Goal: Task Accomplishment & Management: Find specific page/section

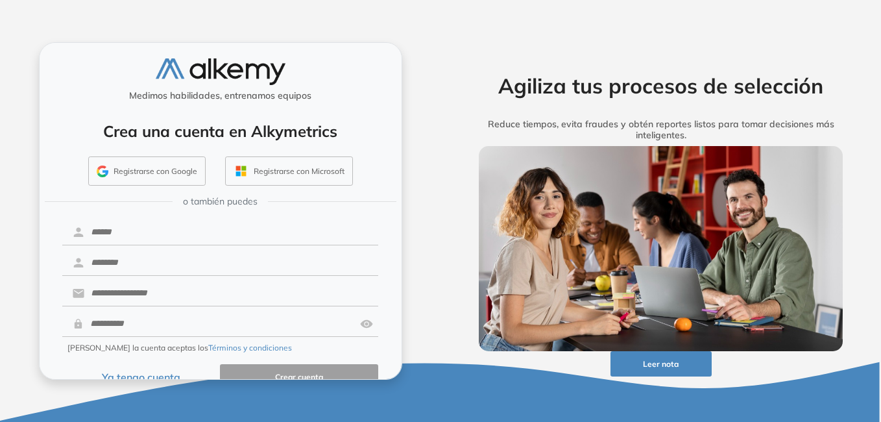
click at [152, 374] on button "Ya tengo cuenta" at bounding box center [141, 376] width 158 height 25
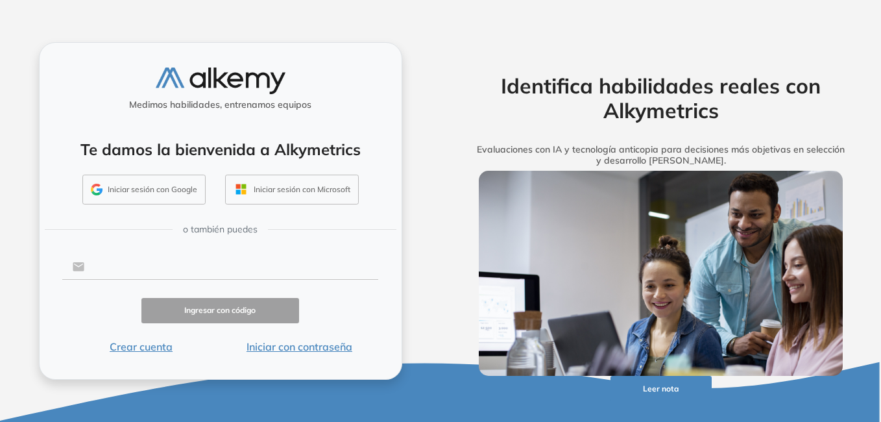
click at [163, 268] on input "text" at bounding box center [231, 266] width 294 height 25
type input "**********"
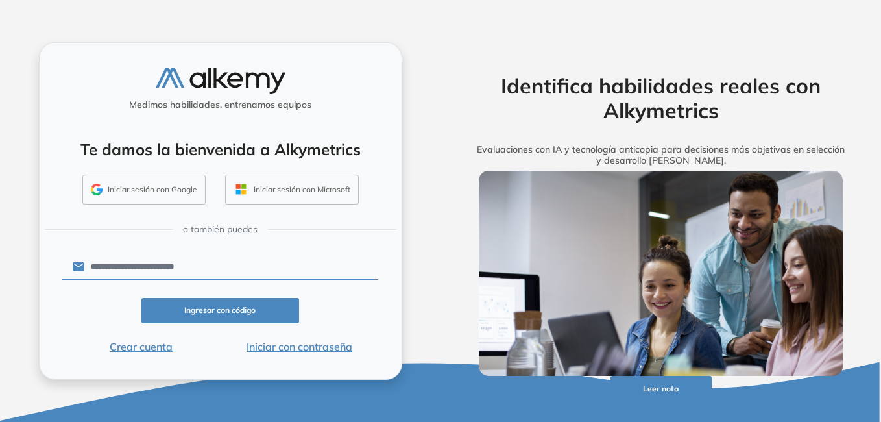
click at [267, 348] on button "Iniciar con contraseña" at bounding box center [299, 347] width 158 height 16
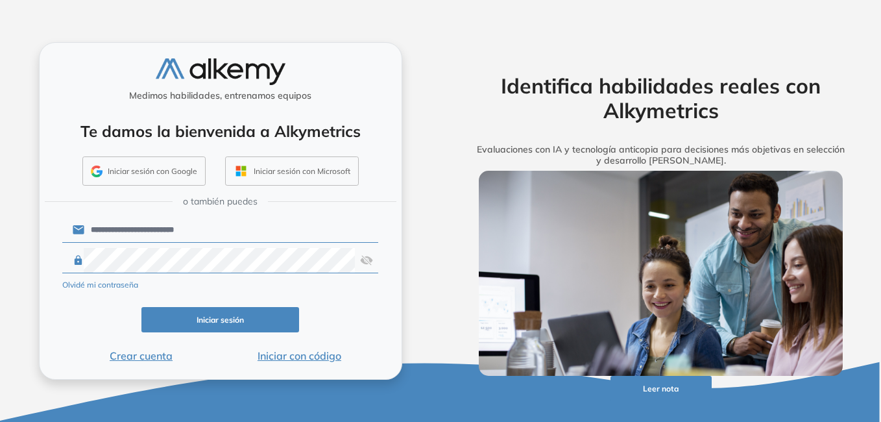
click at [371, 256] on img at bounding box center [366, 260] width 13 height 25
click at [238, 323] on button "Iniciar sesión" at bounding box center [220, 319] width 158 height 25
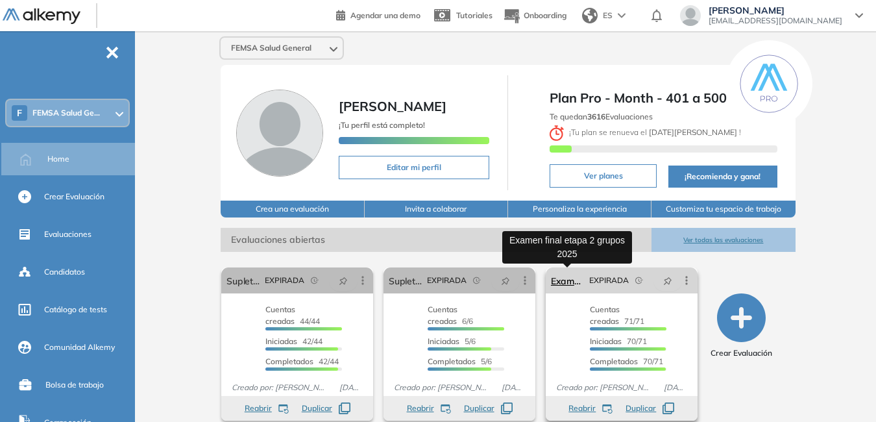
click at [566, 282] on link "Examen final etapa 2 grupos 2025" at bounding box center [567, 280] width 33 height 26
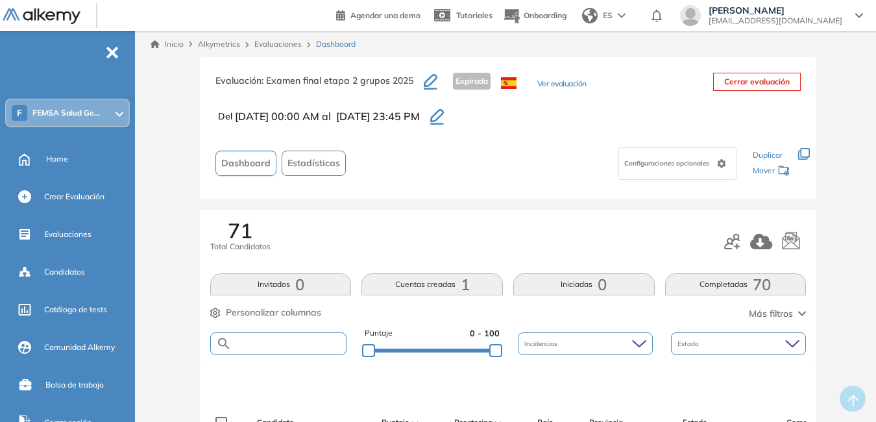
drag, startPoint x: 308, startPoint y: 341, endPoint x: 319, endPoint y: 340, distance: 11.7
click at [308, 341] on input "text" at bounding box center [289, 344] width 114 height 10
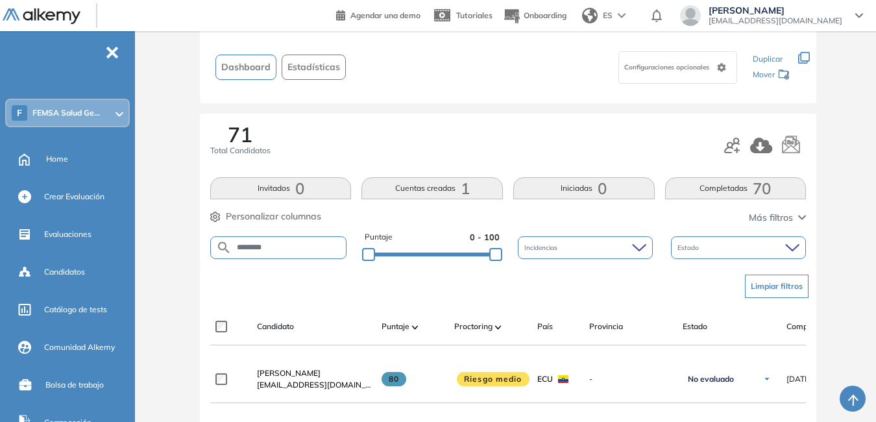
scroll to position [97, 0]
type input "*"
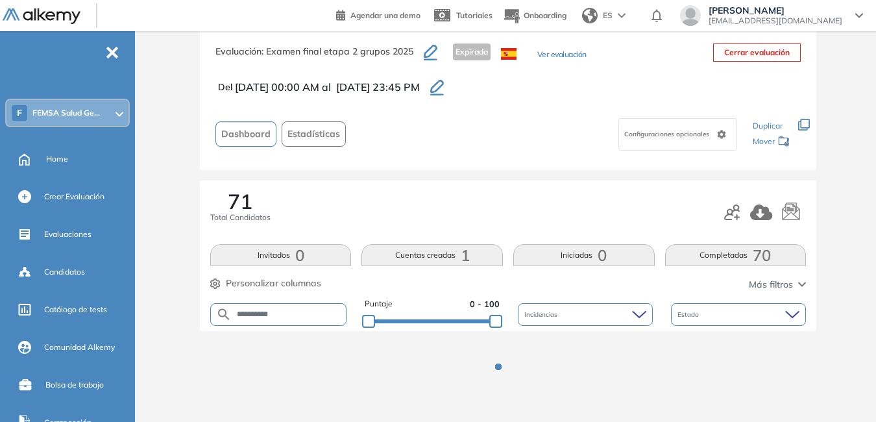
scroll to position [81, 0]
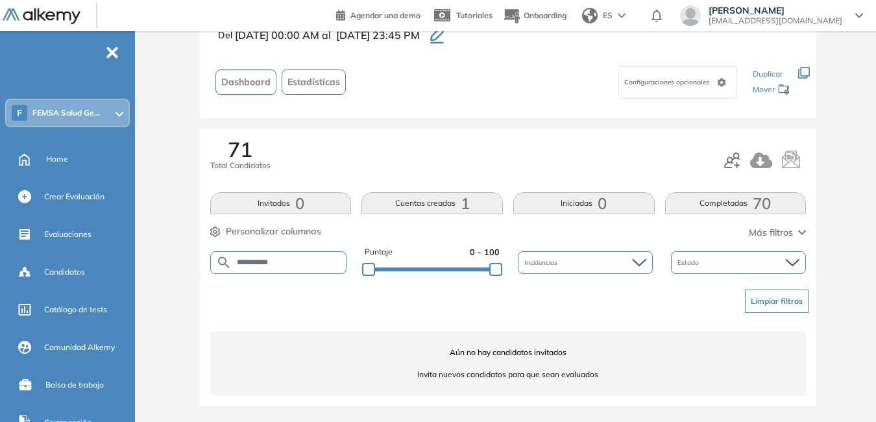
drag, startPoint x: 292, startPoint y: 264, endPoint x: 173, endPoint y: 269, distance: 119.5
click at [173, 268] on div "**********" at bounding box center [507, 199] width 725 height 446
type input "*****"
click at [857, 14] on icon at bounding box center [859, 15] width 8 height 5
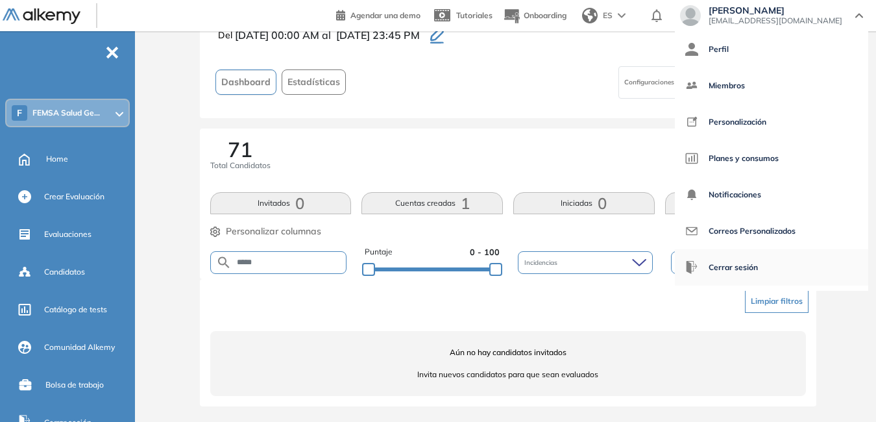
click at [758, 267] on span "Cerrar sesión" at bounding box center [732, 267] width 49 height 31
